Goal: Task Accomplishment & Management: Complete application form

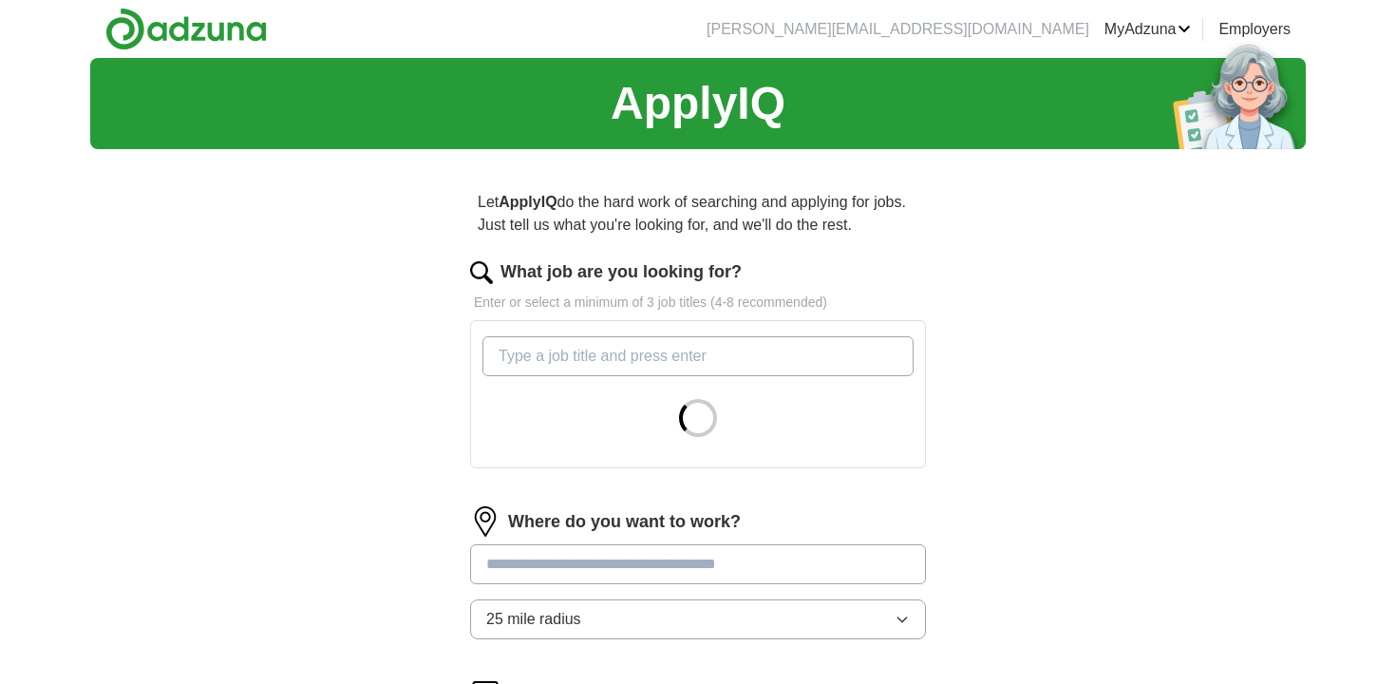
click at [665, 357] on input "What job are you looking for?" at bounding box center [697, 356] width 431 height 40
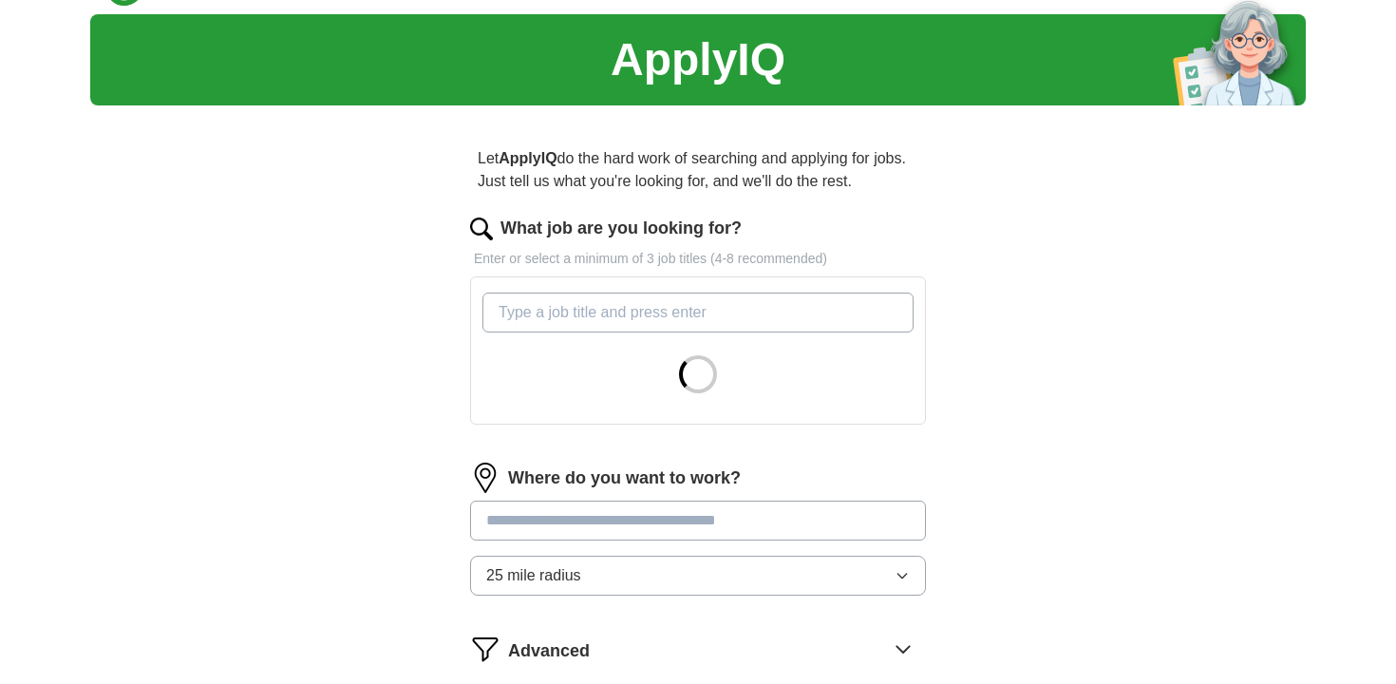
scroll to position [42, 0]
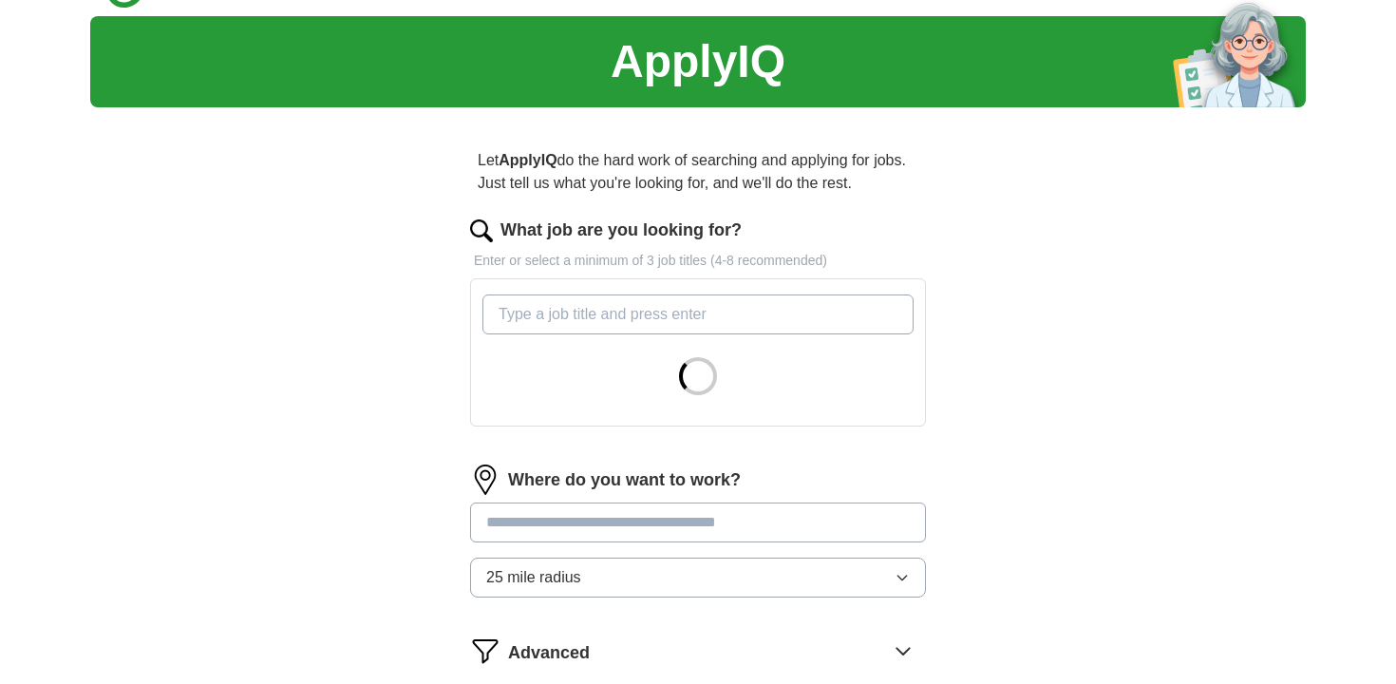
click at [429, 341] on div "Let ApplyIQ do the hard work of searching and applying for jobs. Just tell us w…" at bounding box center [698, 462] width 608 height 680
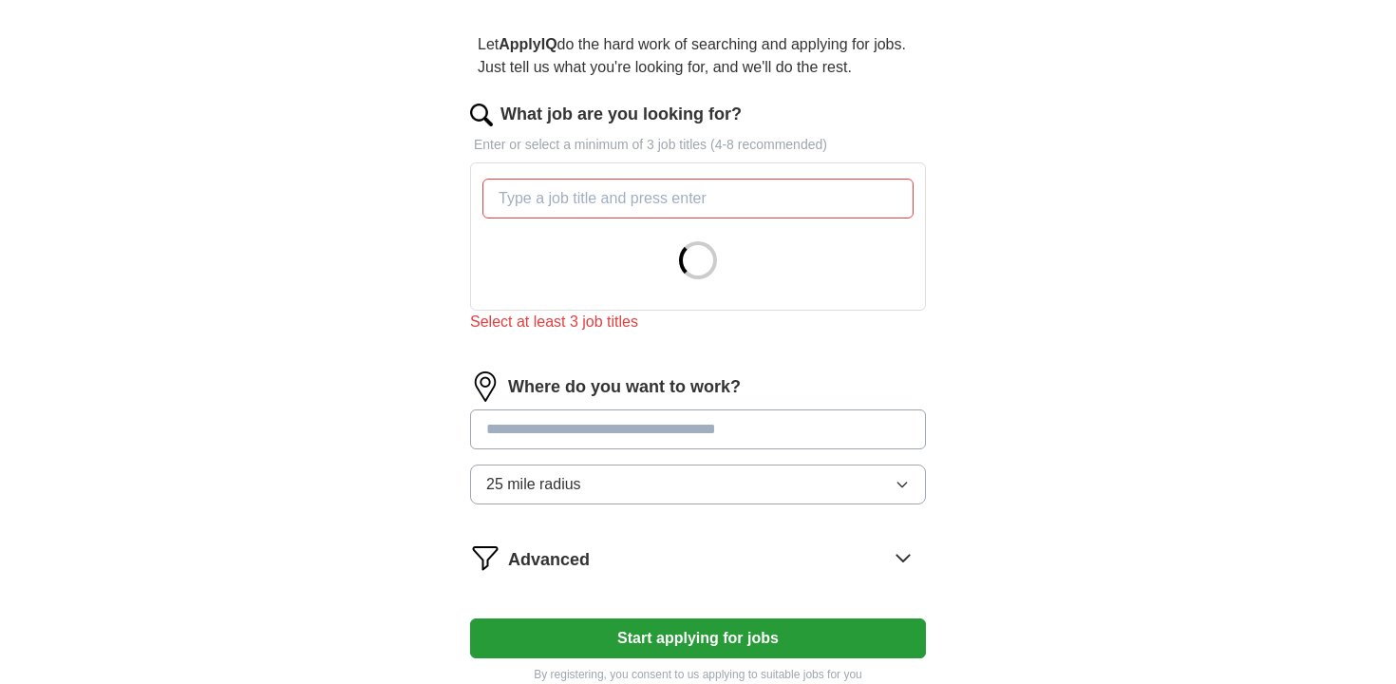
scroll to position [201, 0]
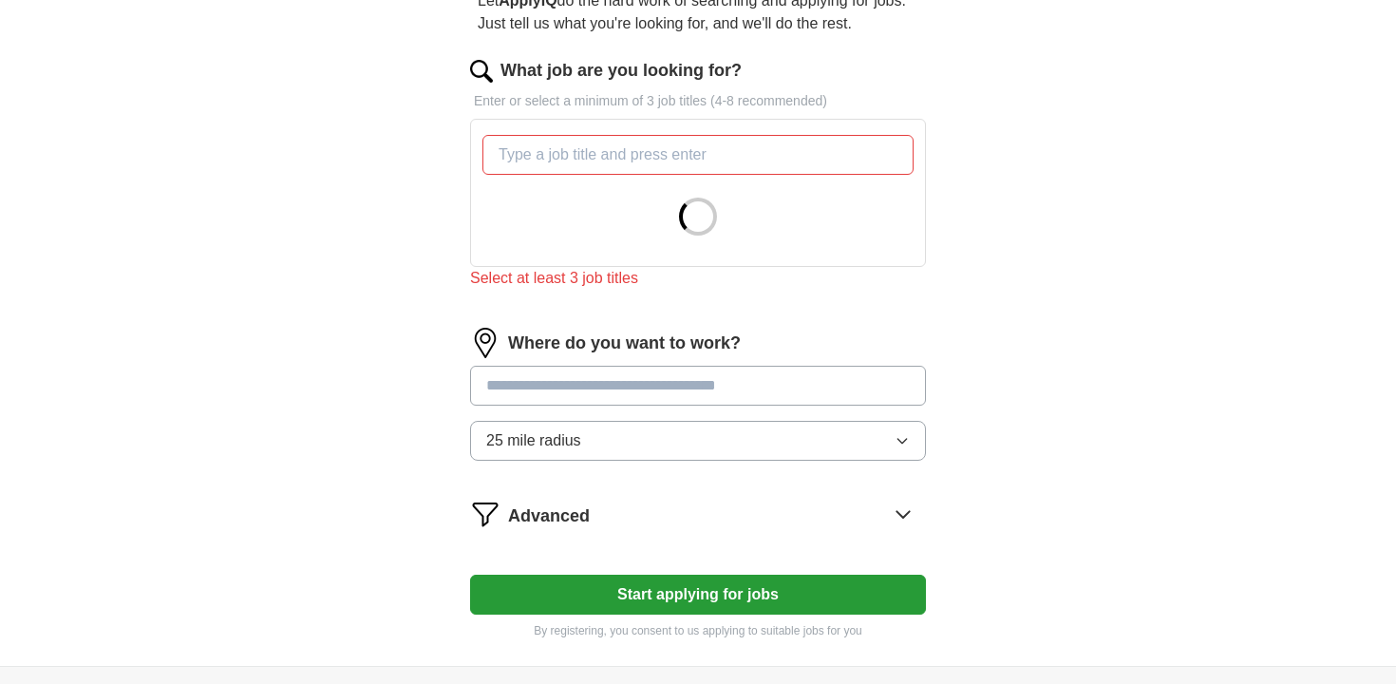
click at [632, 373] on form "What job are you looking for? Enter or select a minimum of 3 job titles (4-8 re…" at bounding box center [698, 348] width 456 height 581
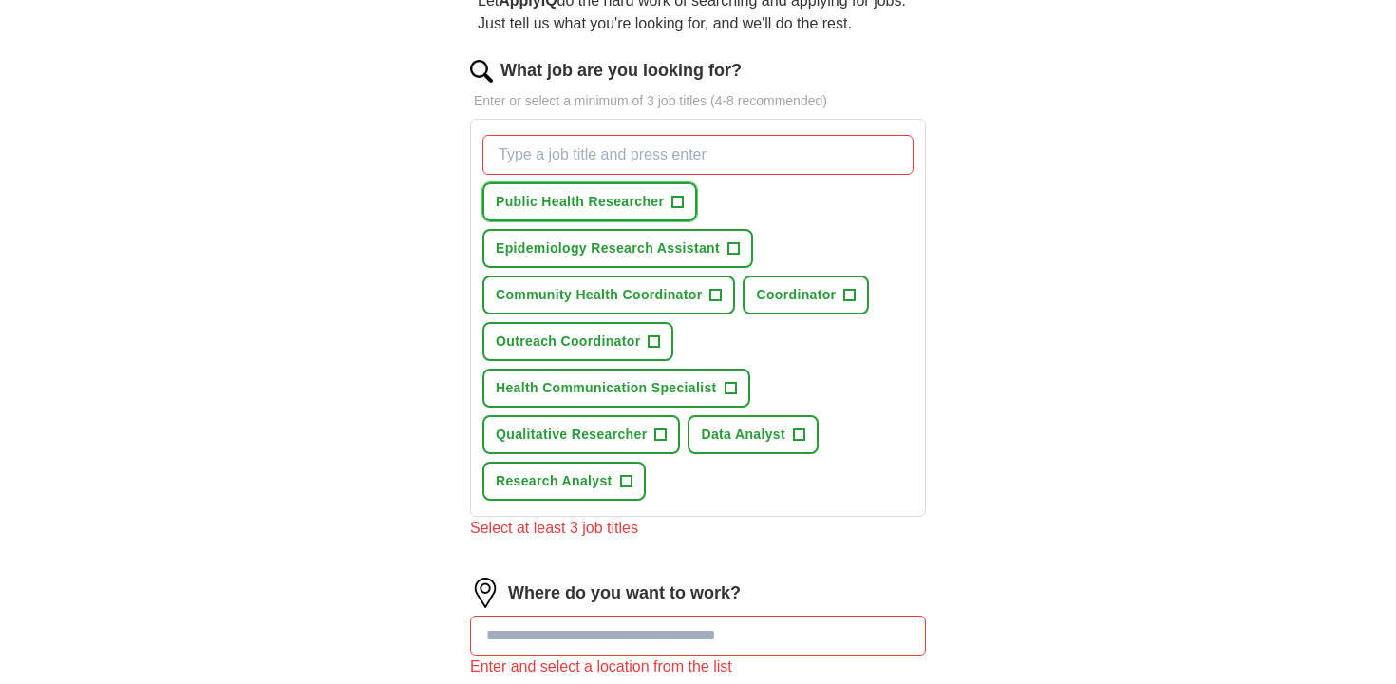
click at [626, 214] on button "Public Health Researcher +" at bounding box center [589, 201] width 215 height 39
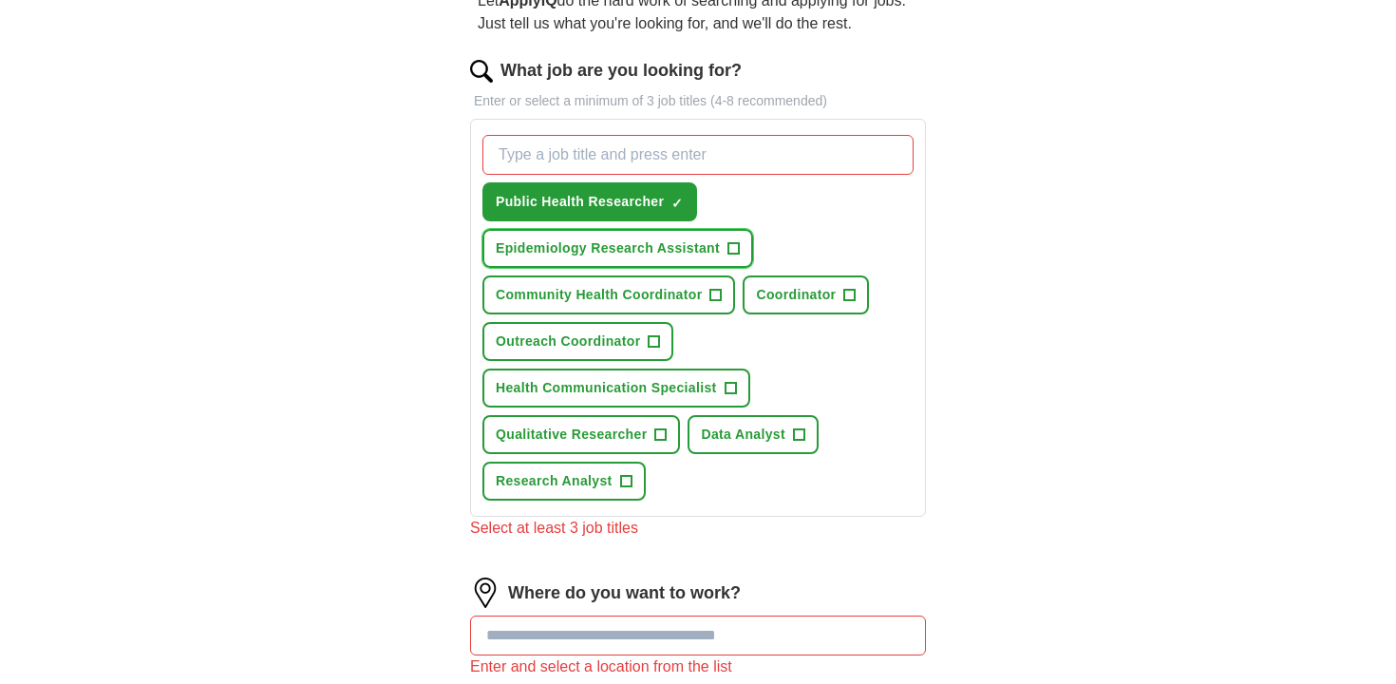
click at [630, 247] on span "Epidemiology Research Assistant" at bounding box center [608, 248] width 224 height 20
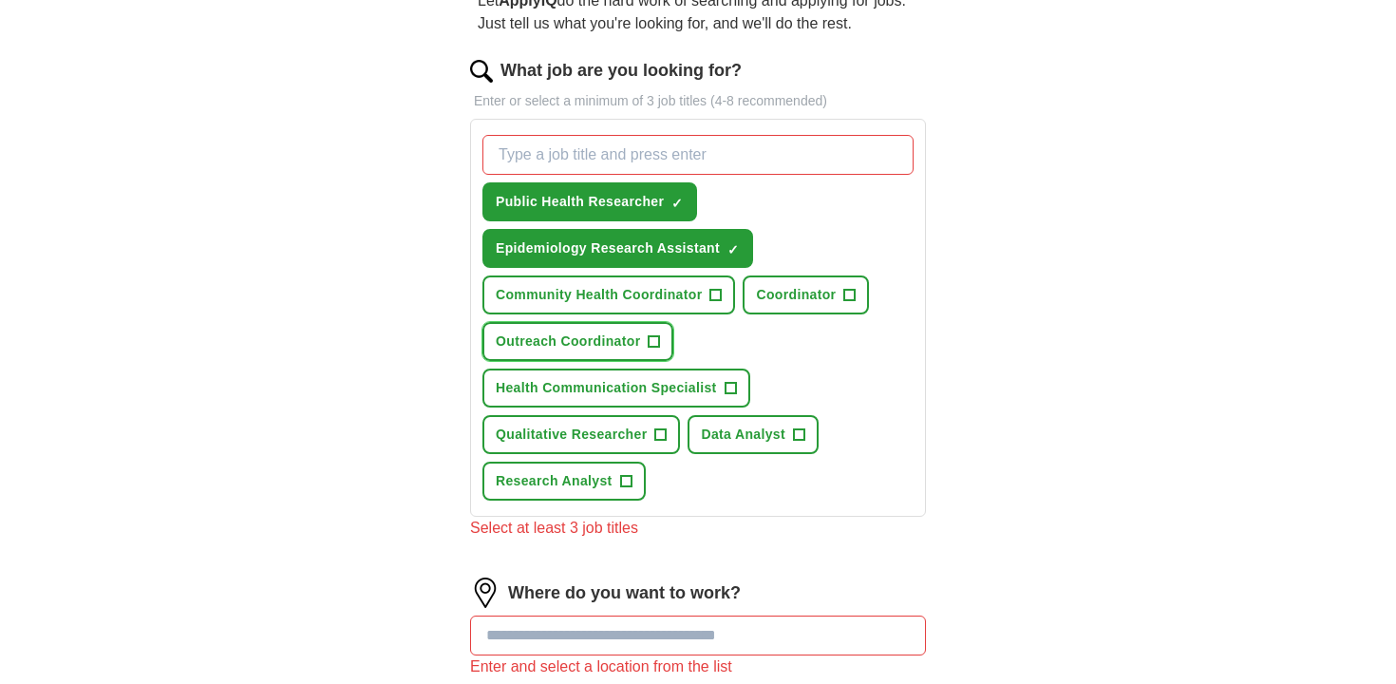
click at [655, 337] on span "+" at bounding box center [653, 341] width 11 height 15
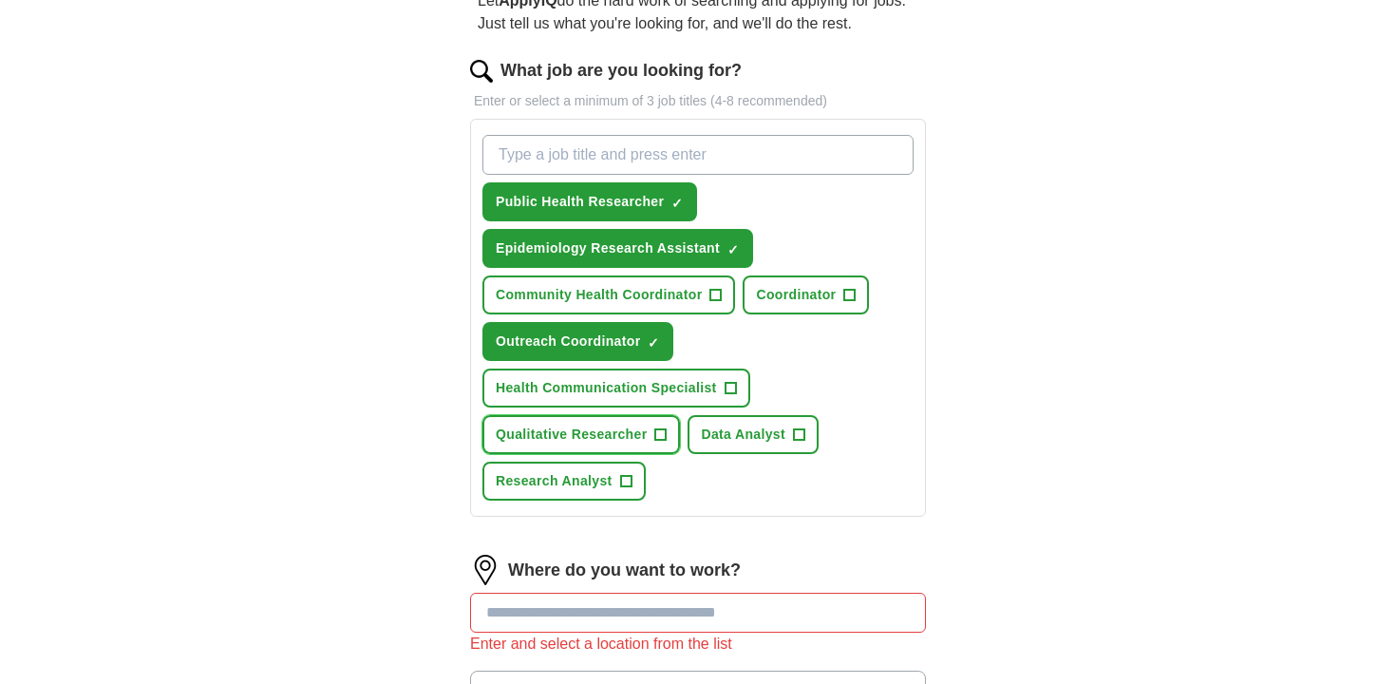
click at [630, 441] on span "Qualitative Researcher" at bounding box center [571, 434] width 151 height 20
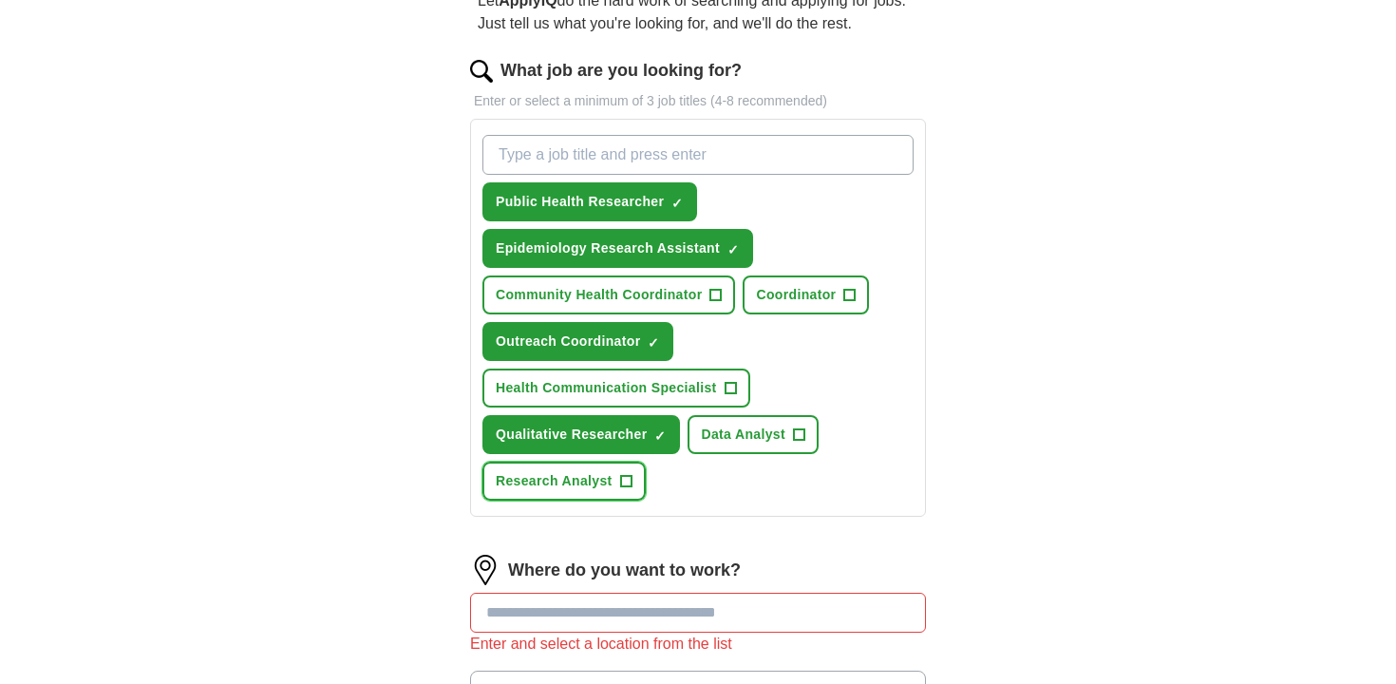
click at [610, 485] on span "Research Analyst" at bounding box center [554, 481] width 117 height 20
click at [789, 442] on button "Data Analyst +" at bounding box center [752, 434] width 131 height 39
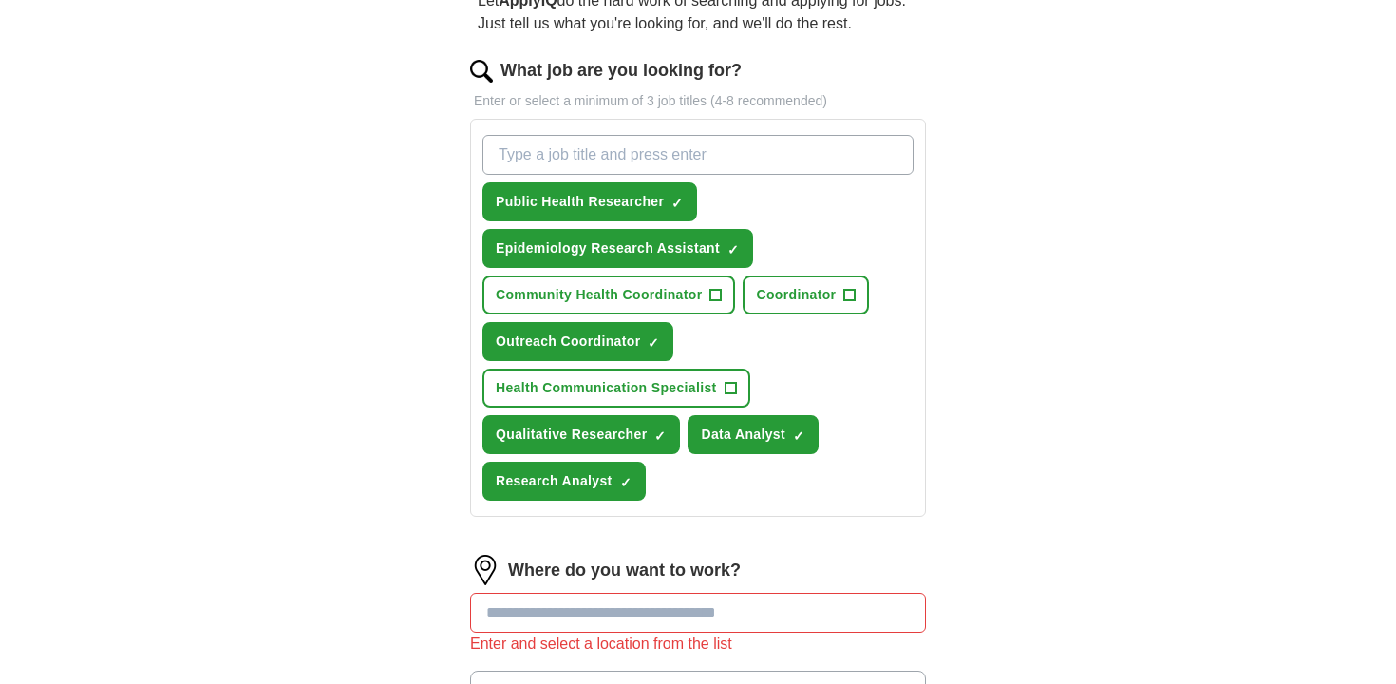
click at [692, 169] on input "What job are you looking for?" at bounding box center [697, 155] width 431 height 40
type input "research"
click at [542, 188] on button "research ✓ ×" at bounding box center [534, 201] width 104 height 39
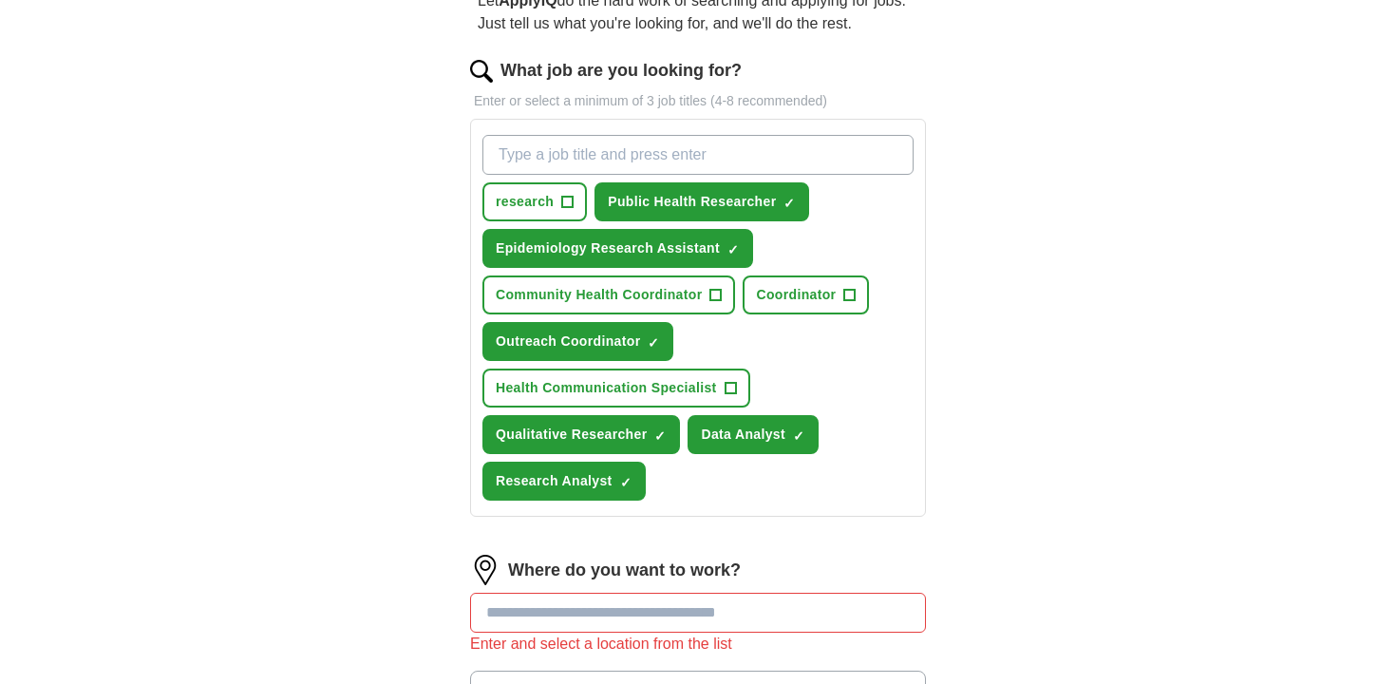
click at [598, 160] on input "What job are you looking for?" at bounding box center [697, 155] width 431 height 40
type input "research assistant"
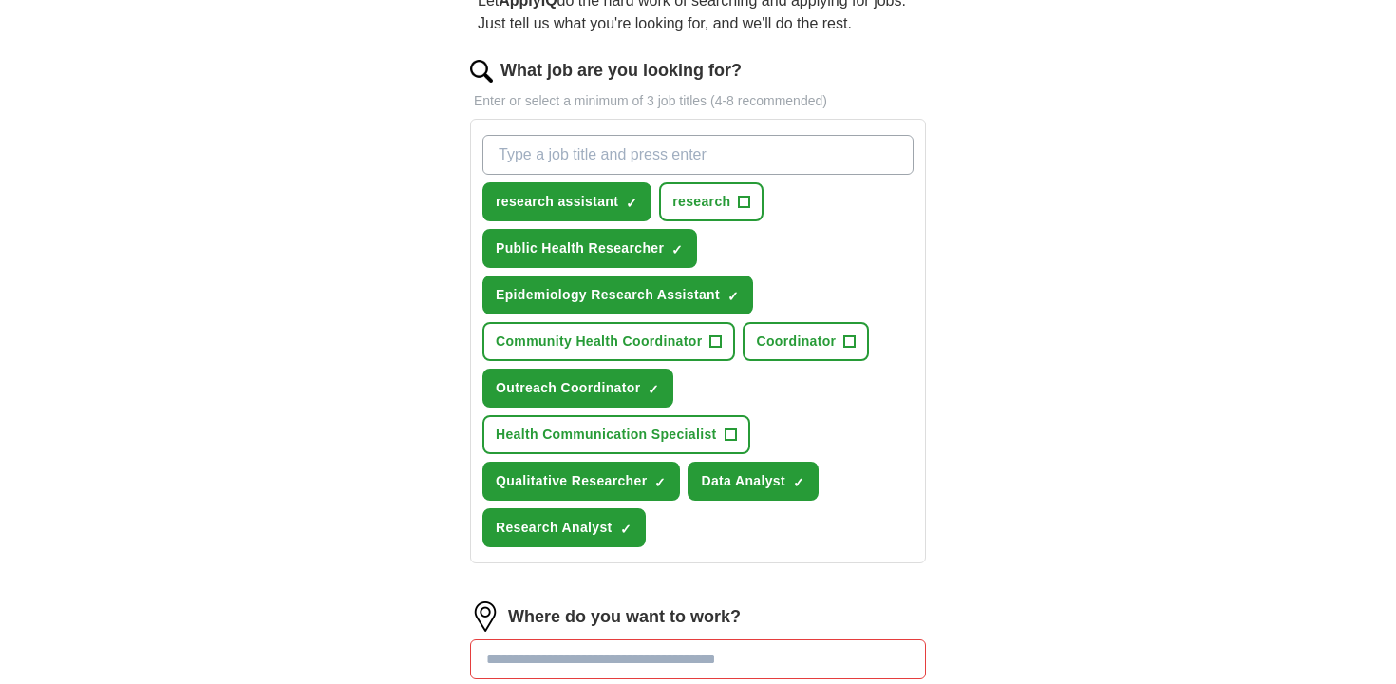
scroll to position [379, 0]
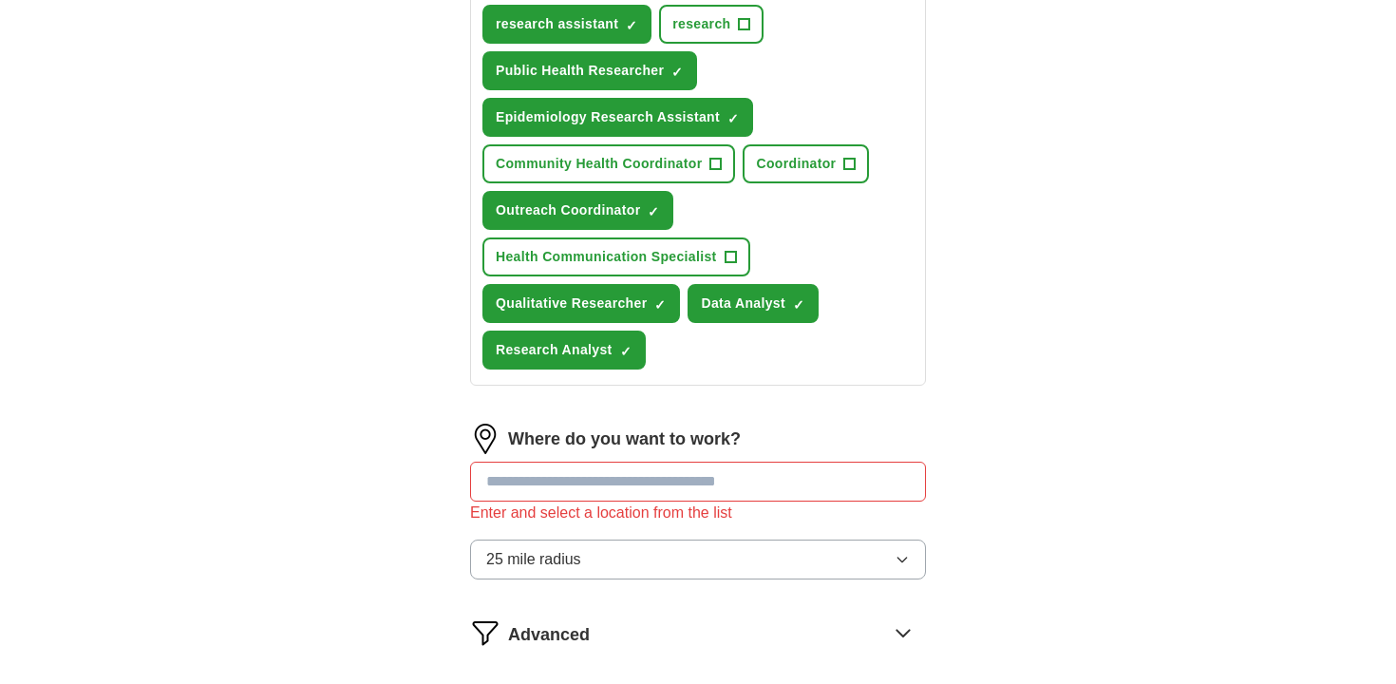
click at [630, 493] on input at bounding box center [698, 481] width 456 height 40
type input "*****"
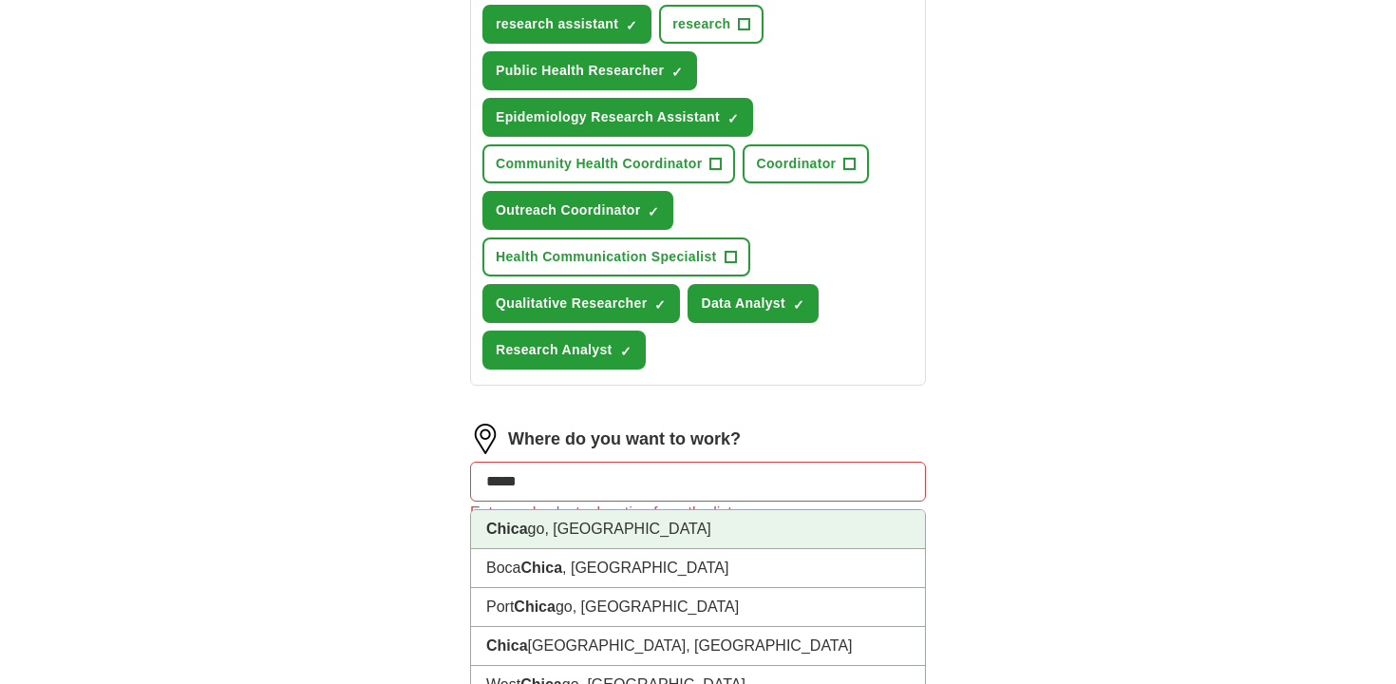
click at [621, 523] on li "Chica go, [GEOGRAPHIC_DATA]" at bounding box center [698, 529] width 454 height 39
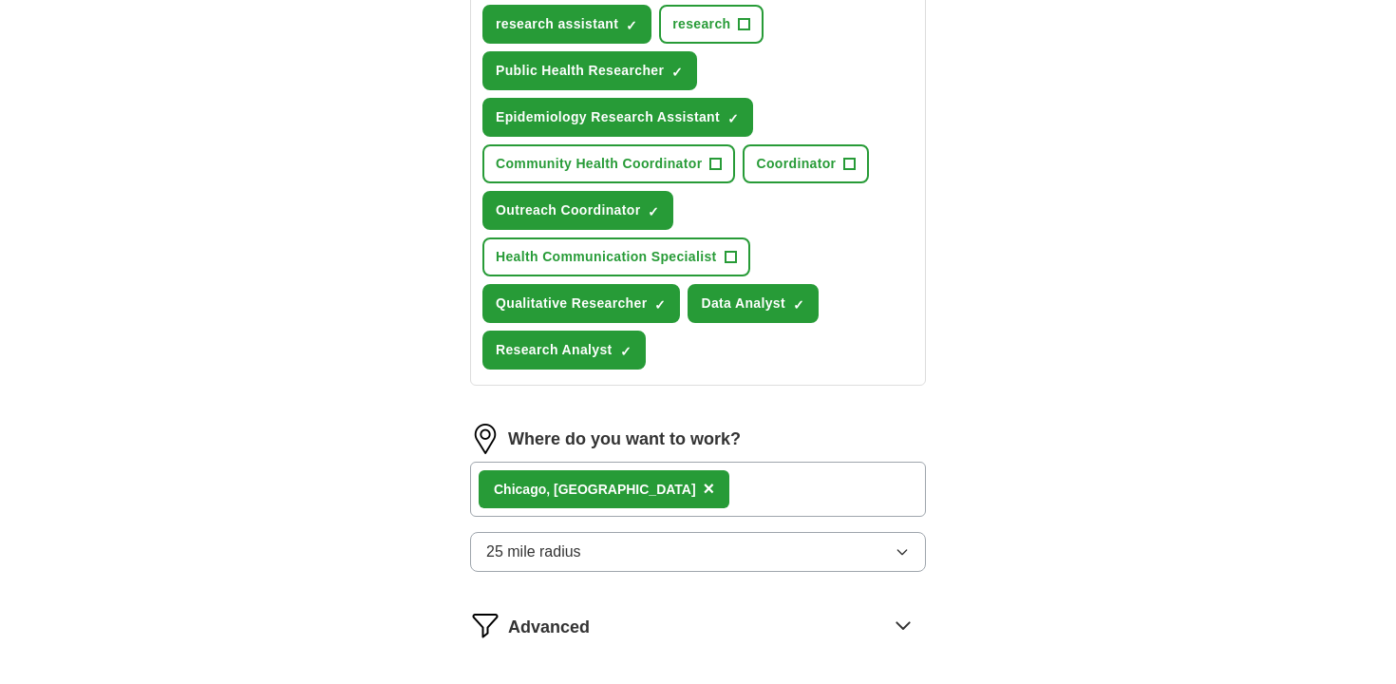
scroll to position [565, 0]
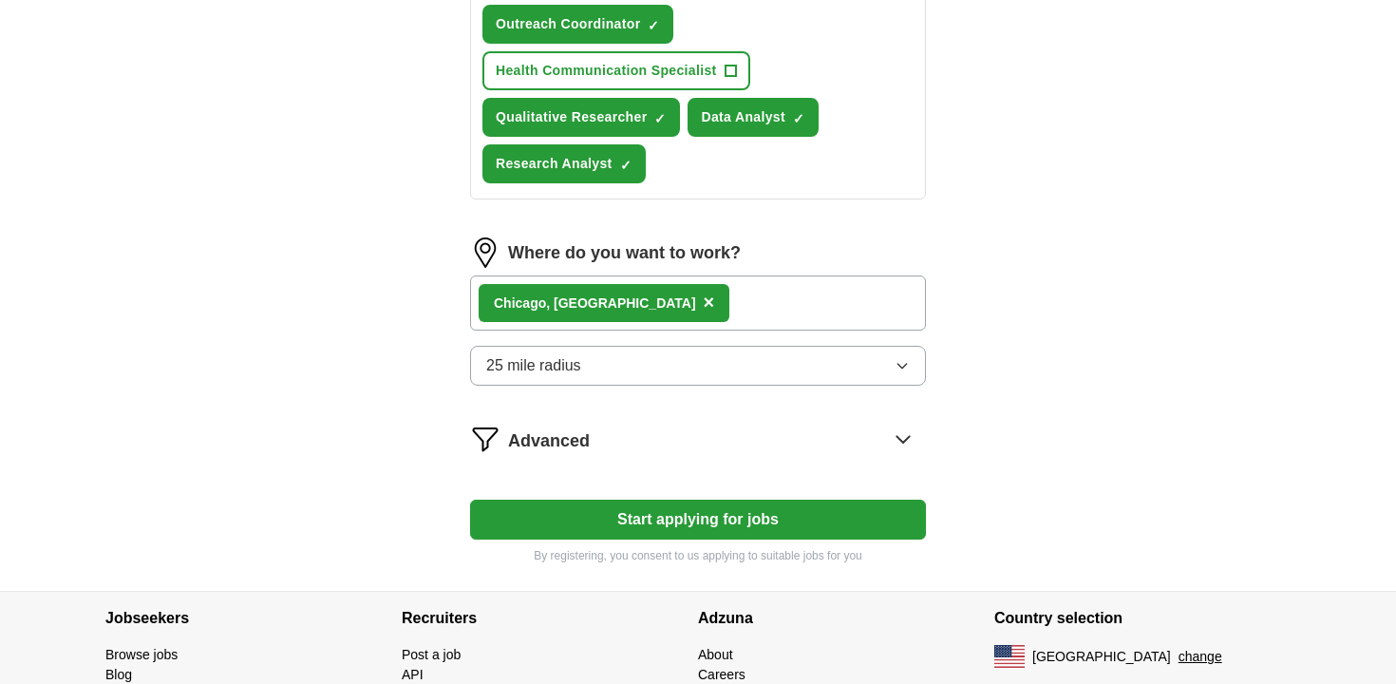
click at [600, 515] on button "Start applying for jobs" at bounding box center [698, 519] width 456 height 40
select select "**"
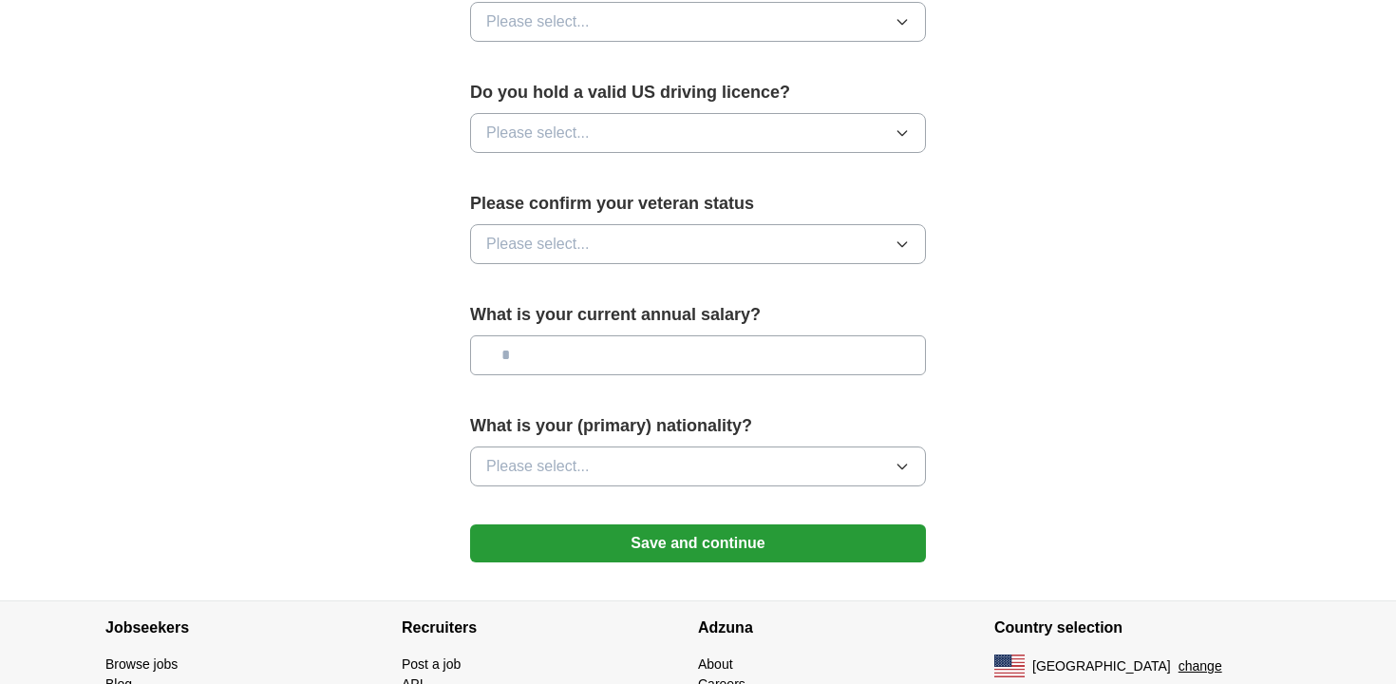
scroll to position [1269, 0]
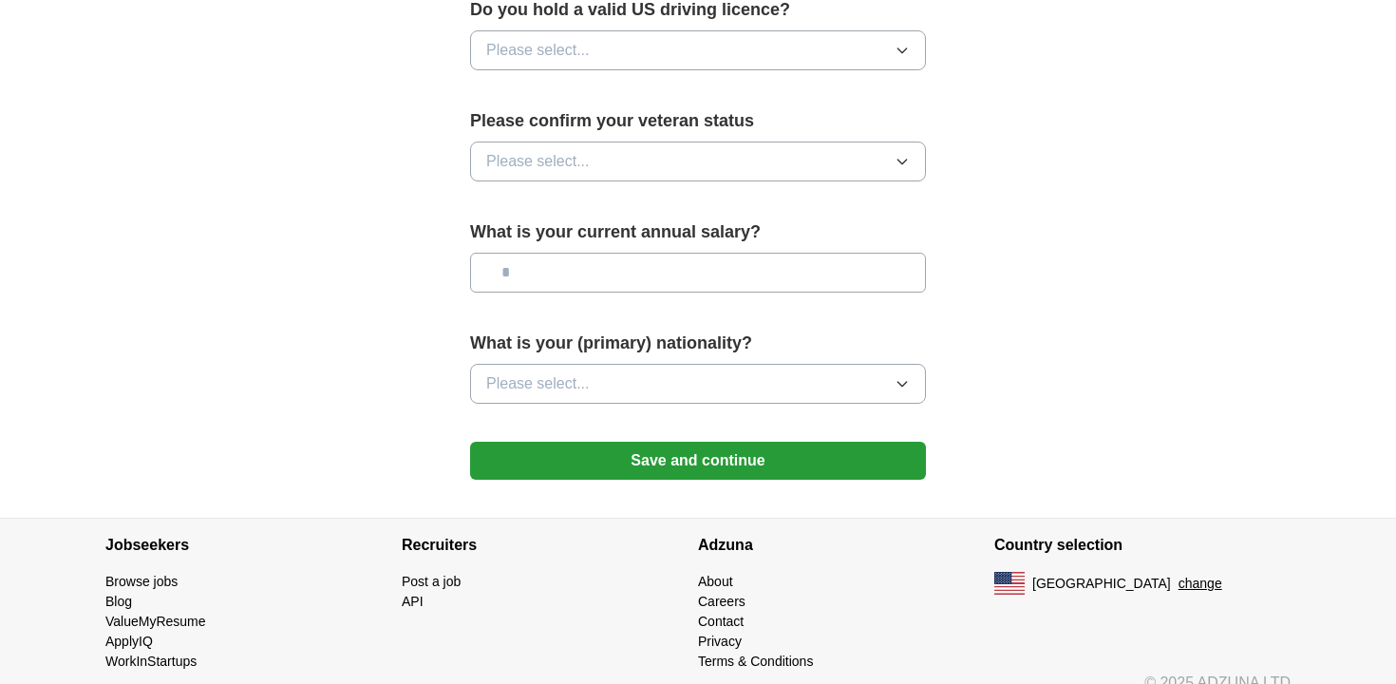
click at [635, 442] on button "Save and continue" at bounding box center [698, 461] width 456 height 38
